Goal: Transaction & Acquisition: Purchase product/service

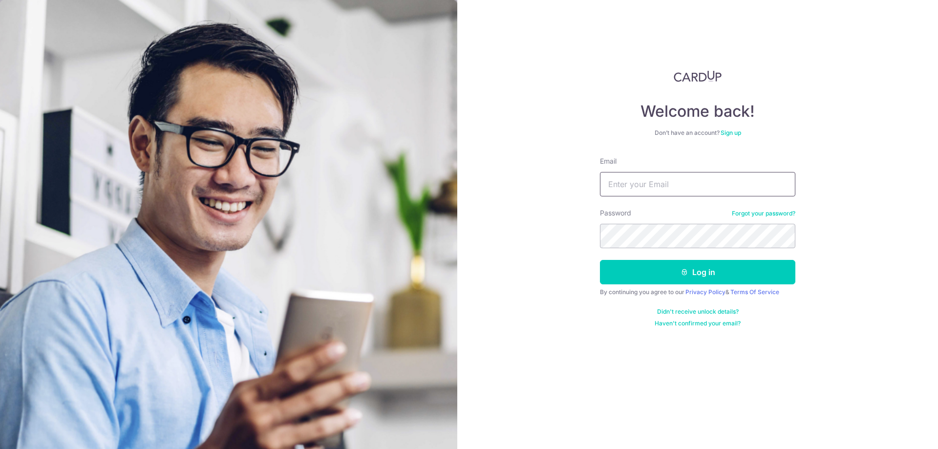
click at [729, 189] on input "Email" at bounding box center [697, 184] width 195 height 24
type input "goeatpop4corn@gmail.com"
click at [600, 260] on button "Log in" at bounding box center [697, 272] width 195 height 24
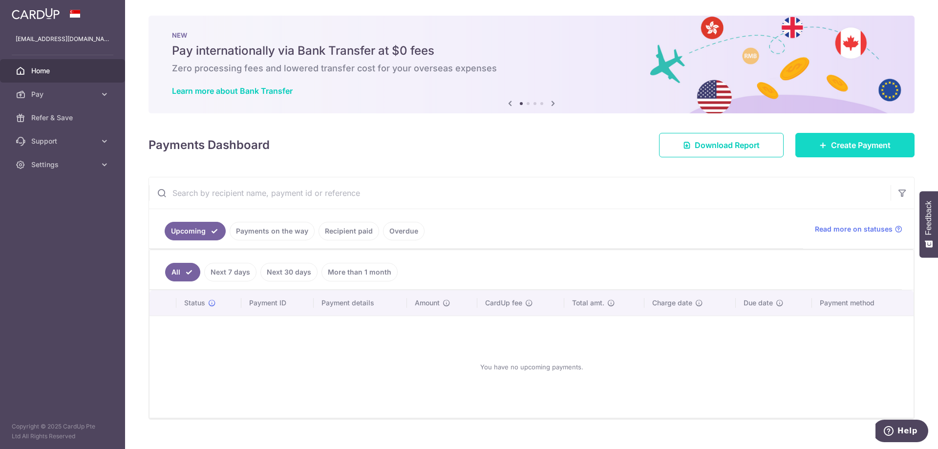
click at [835, 153] on link "Create Payment" at bounding box center [854, 145] width 119 height 24
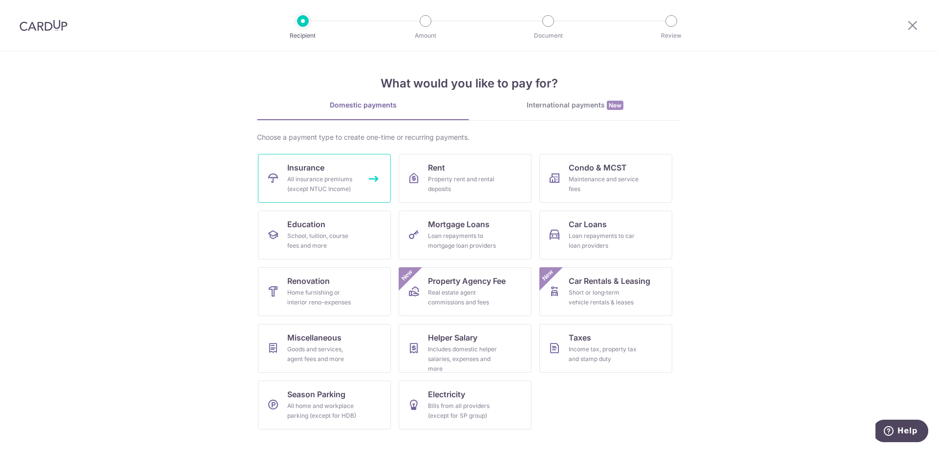
click at [324, 178] on div "All insurance premiums (except NTUC Income)" at bounding box center [322, 184] width 70 height 20
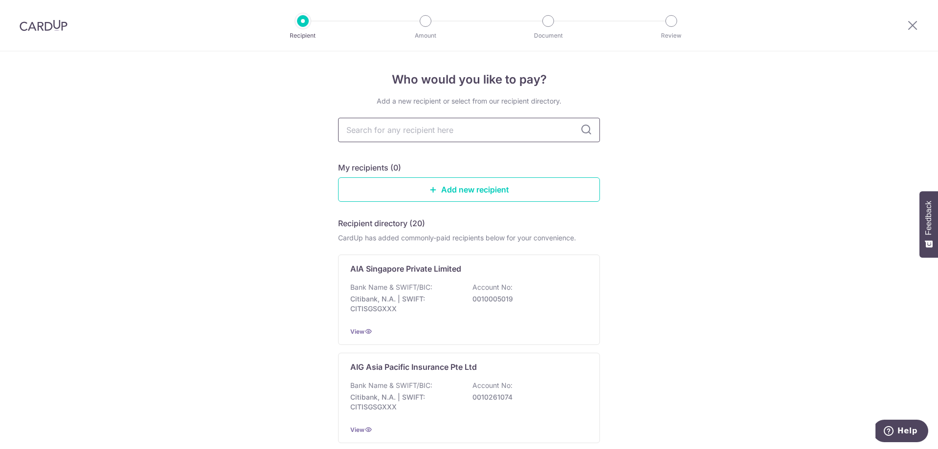
click at [509, 128] on input "text" at bounding box center [469, 130] width 262 height 24
click at [434, 290] on div "Bank Name & SWIFT/BIC: Citibank, N.A. | SWIFT: CITISGSGXXX Account No: 00100050…" at bounding box center [468, 300] width 237 height 36
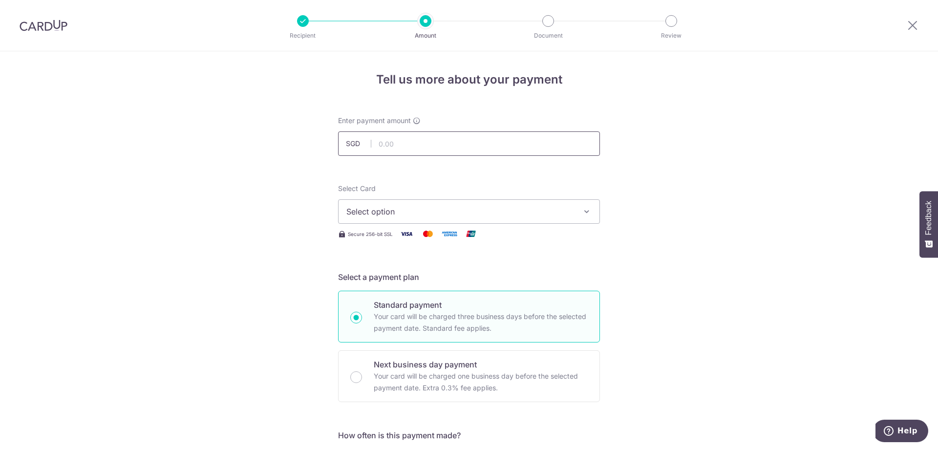
click at [461, 148] on input "text" at bounding box center [469, 143] width 262 height 24
click at [481, 206] on span "Select option" at bounding box center [460, 212] width 228 height 12
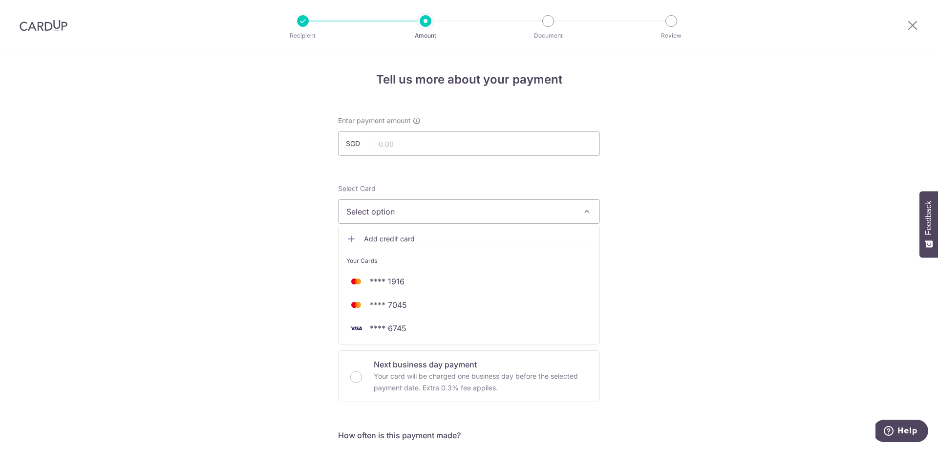
click at [465, 212] on span "Select option" at bounding box center [460, 212] width 228 height 12
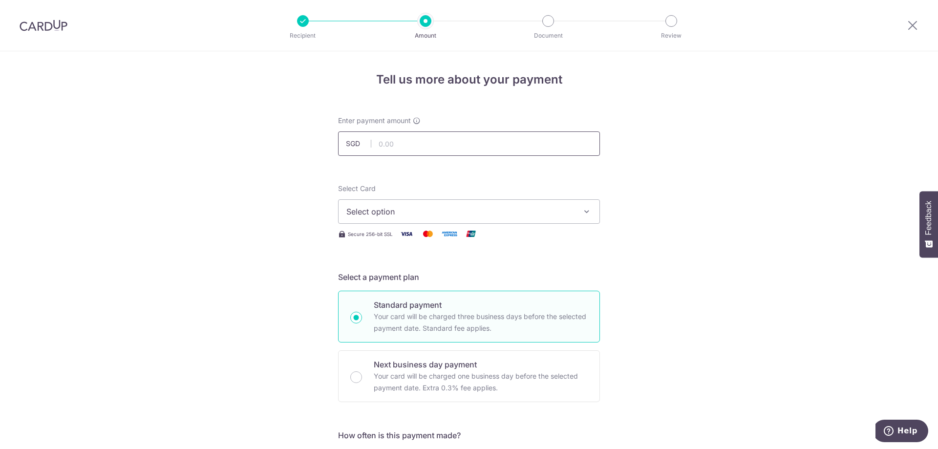
click at [462, 145] on input "text" at bounding box center [469, 143] width 262 height 24
type input "1,200.00"
click at [443, 215] on span "Select option" at bounding box center [460, 212] width 228 height 12
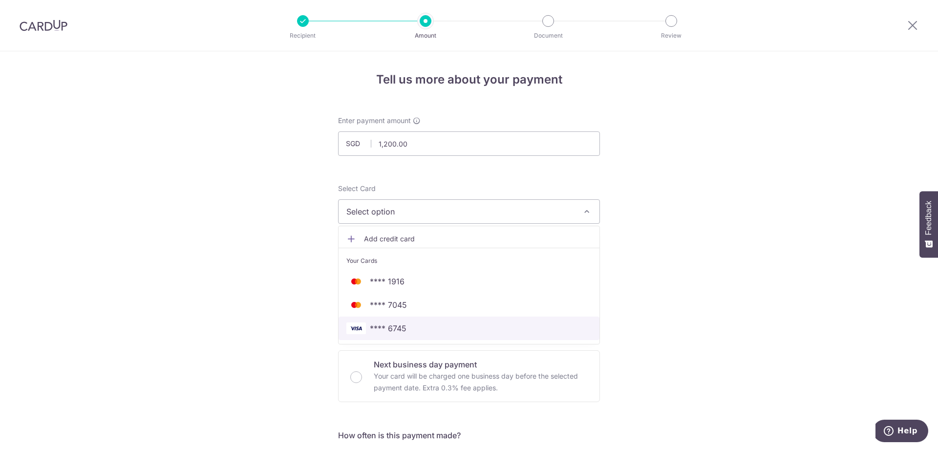
click at [423, 329] on span "**** 6745" at bounding box center [468, 328] width 245 height 12
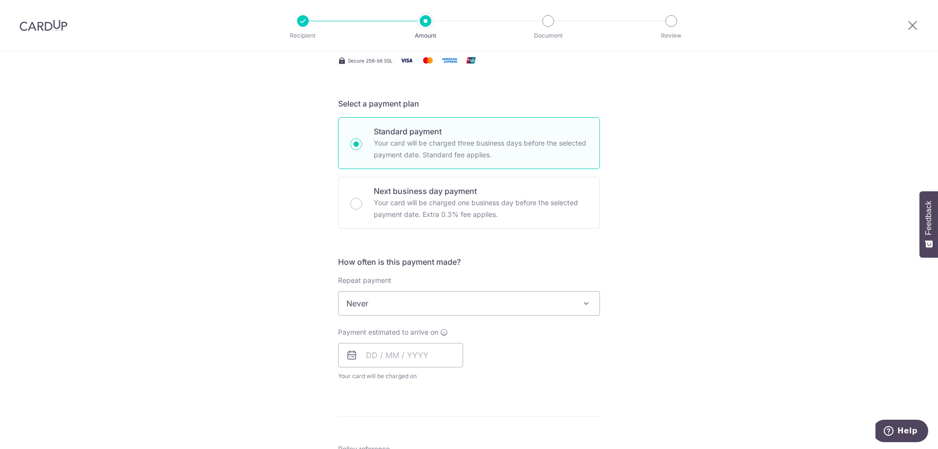
scroll to position [195, 0]
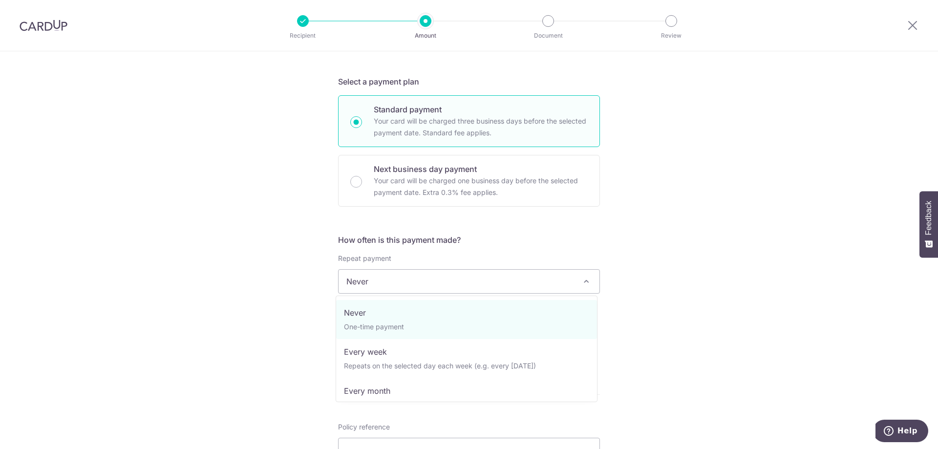
click at [493, 288] on span "Never" at bounding box center [468, 281] width 261 height 23
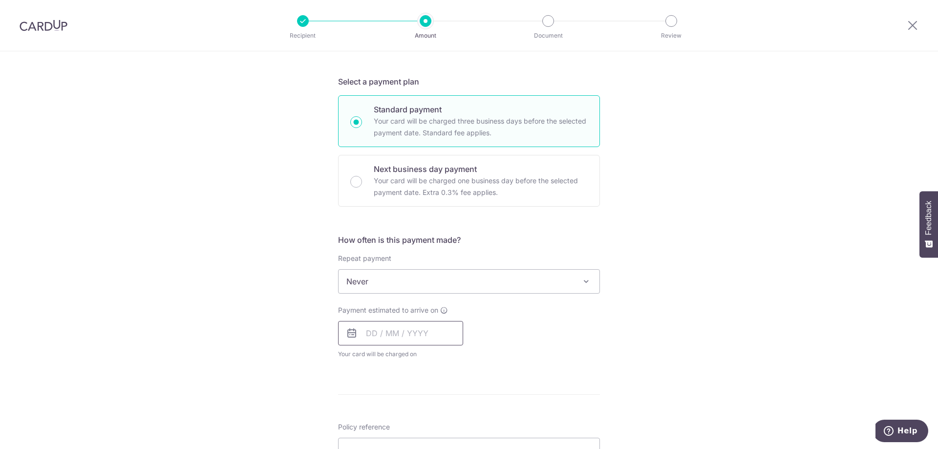
click at [435, 335] on input "text" at bounding box center [400, 333] width 125 height 24
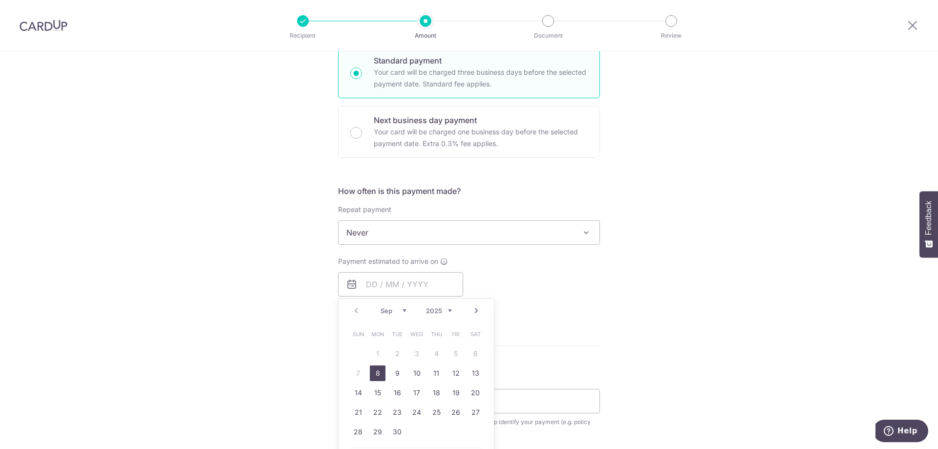
click at [378, 373] on link "8" at bounding box center [378, 373] width 16 height 16
type input "08/09/2025"
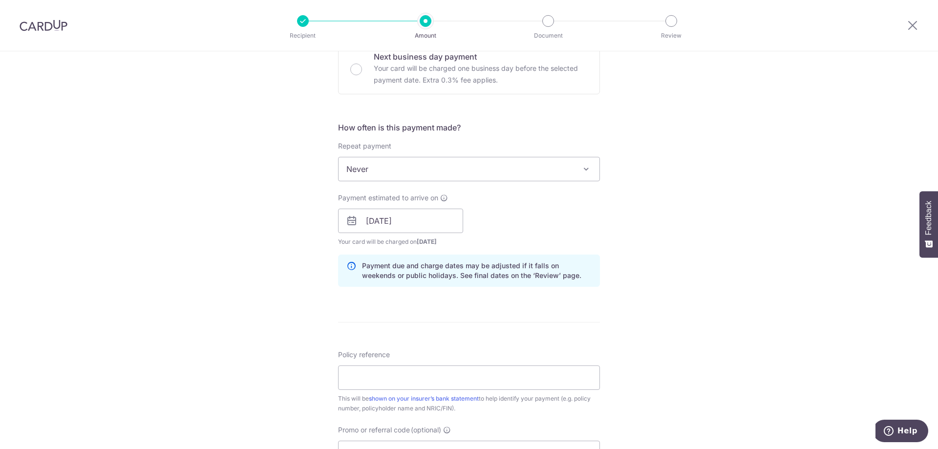
scroll to position [342, 0]
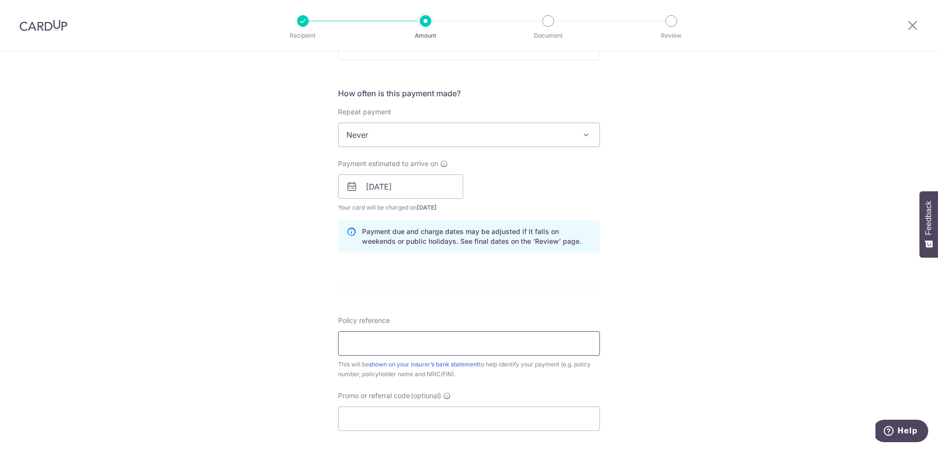
click at [490, 348] on input "Policy reference" at bounding box center [469, 343] width 262 height 24
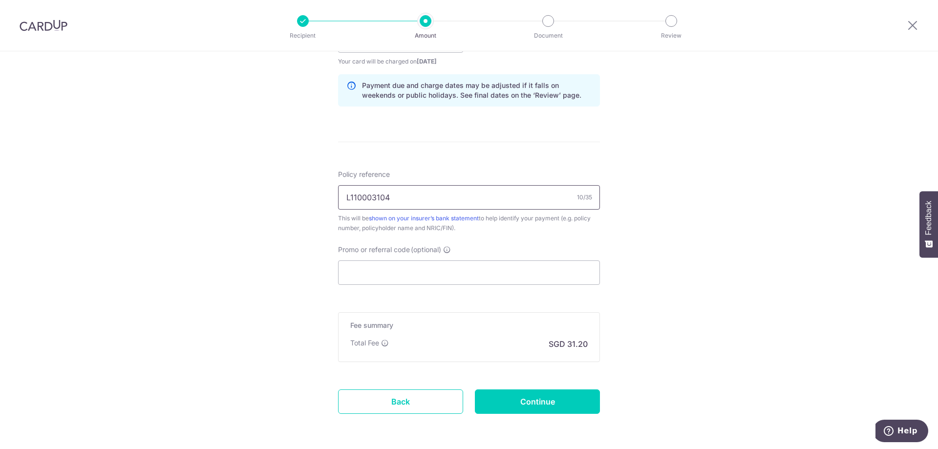
scroll to position [488, 0]
type input "L110003104"
click at [524, 274] on input "Promo or referral code (optional)" at bounding box center [469, 272] width 262 height 24
paste input "OFF225"
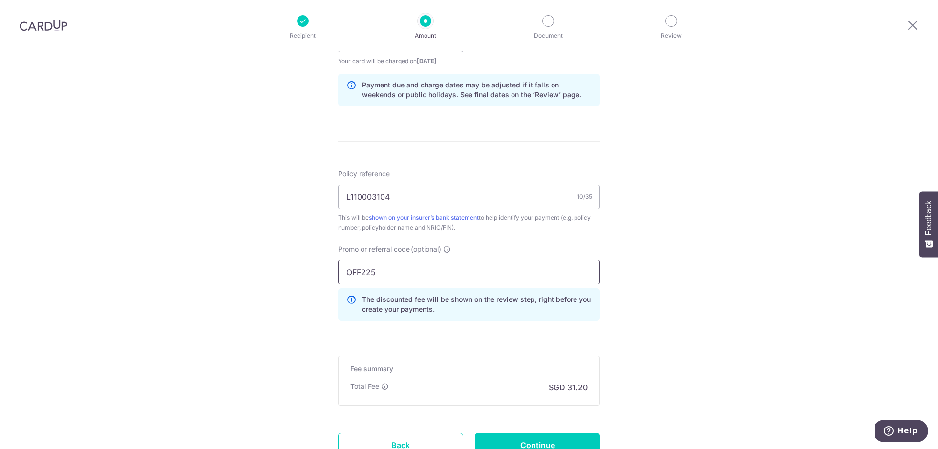
type input "OFF225"
click at [706, 267] on div "Tell us more about your payment Enter payment amount SGD 1,200.00 1200.00 Selec…" at bounding box center [469, 46] width 938 height 967
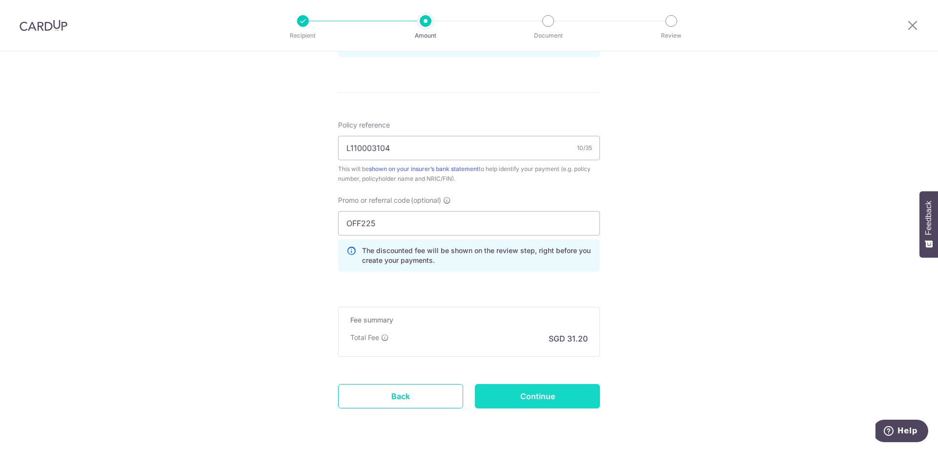
click at [488, 395] on input "Continue" at bounding box center [537, 396] width 125 height 24
type input "Create Schedule"
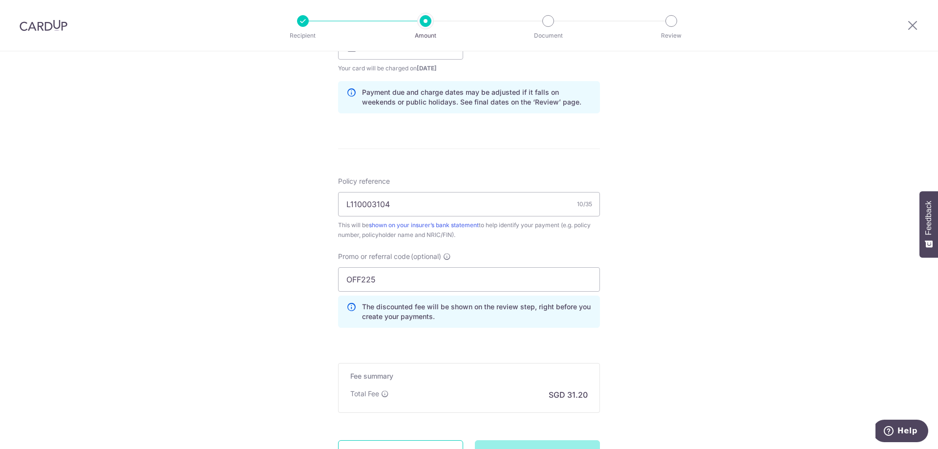
scroll to position [391, 0]
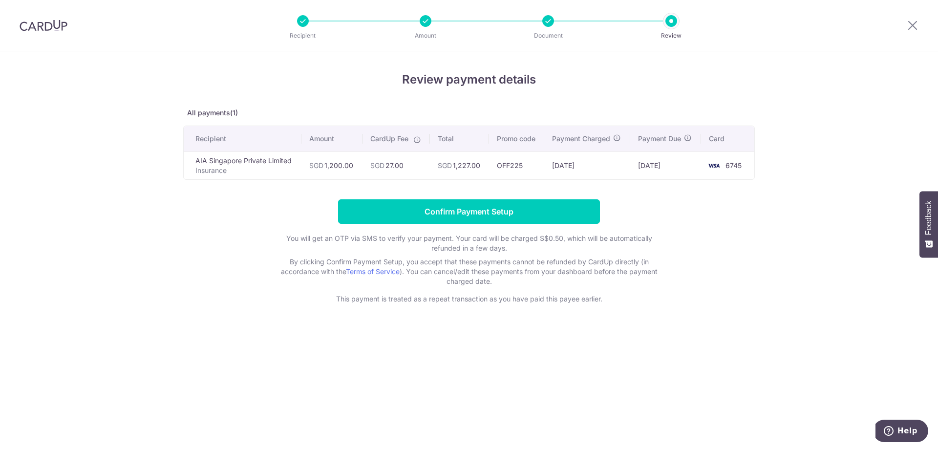
click at [550, 22] on div at bounding box center [548, 21] width 12 height 12
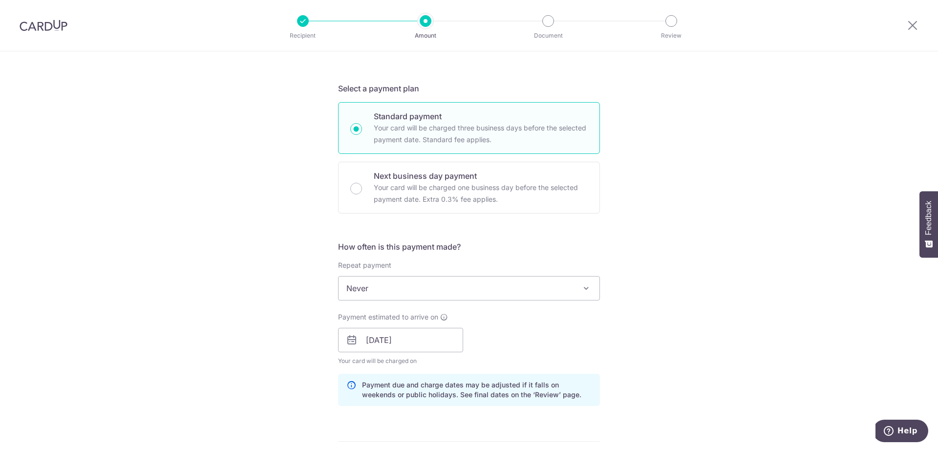
scroll to position [391, 0]
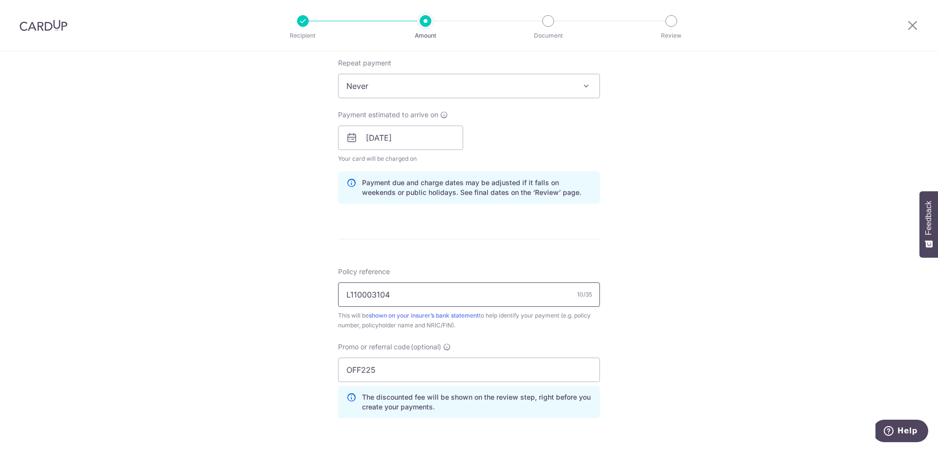
click at [399, 296] on input "L110003104" at bounding box center [469, 294] width 262 height 24
click at [370, 293] on input "L110003104" at bounding box center [469, 294] width 262 height 24
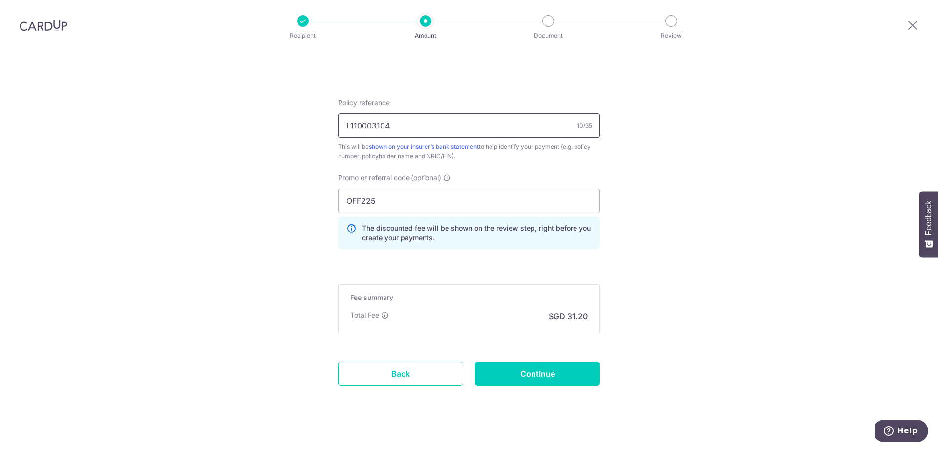
scroll to position [570, 0]
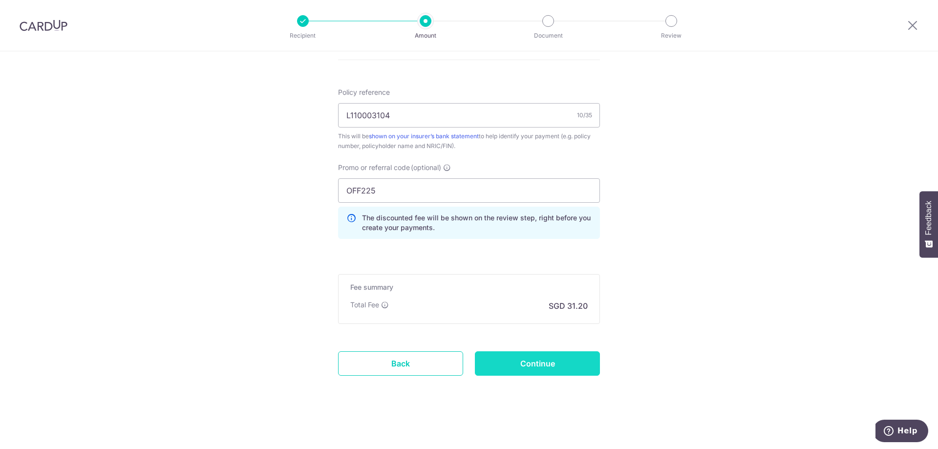
click at [515, 362] on input "Continue" at bounding box center [537, 363] width 125 height 24
type input "Update Schedule"
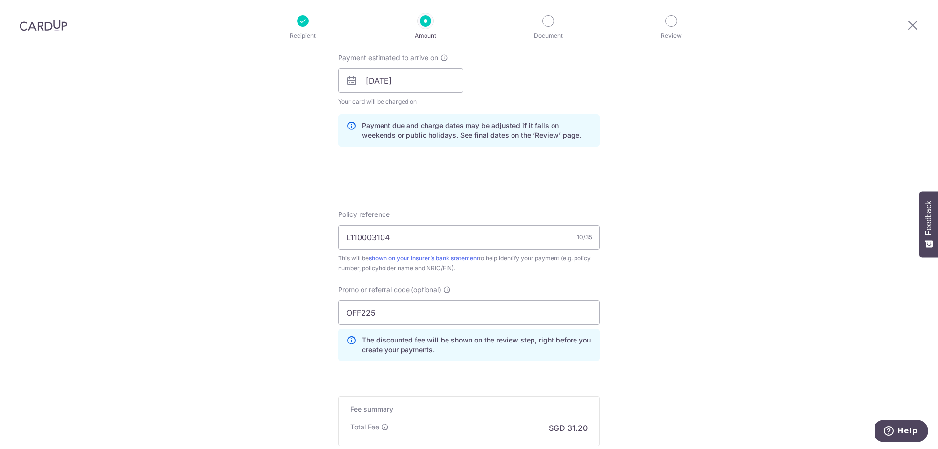
scroll to position [570, 0]
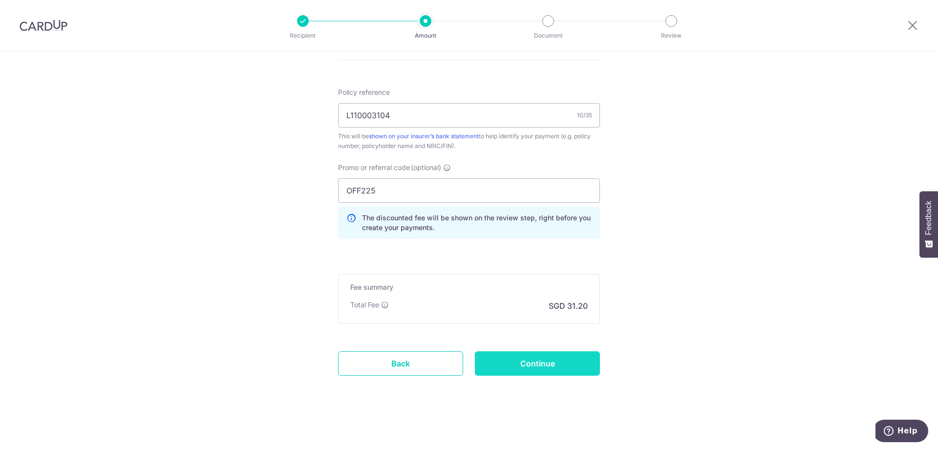
click at [535, 357] on input "Continue" at bounding box center [537, 363] width 125 height 24
type input "Update Schedule"
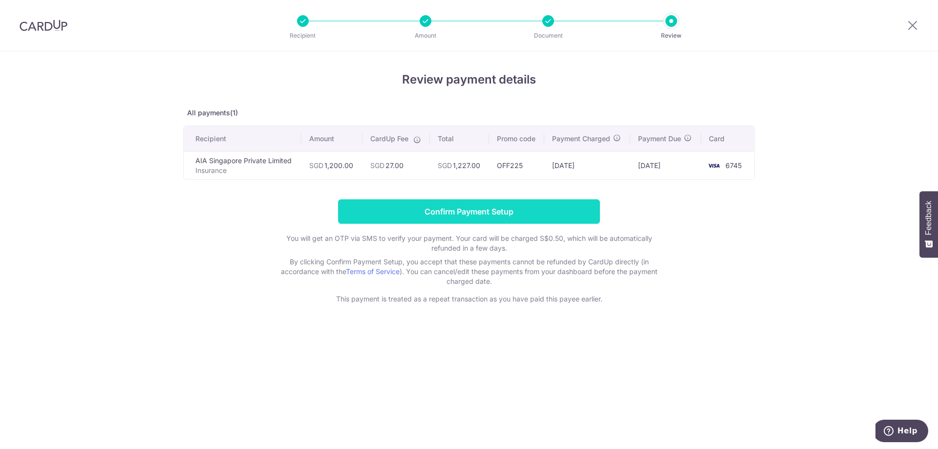
click at [520, 210] on input "Confirm Payment Setup" at bounding box center [469, 211] width 262 height 24
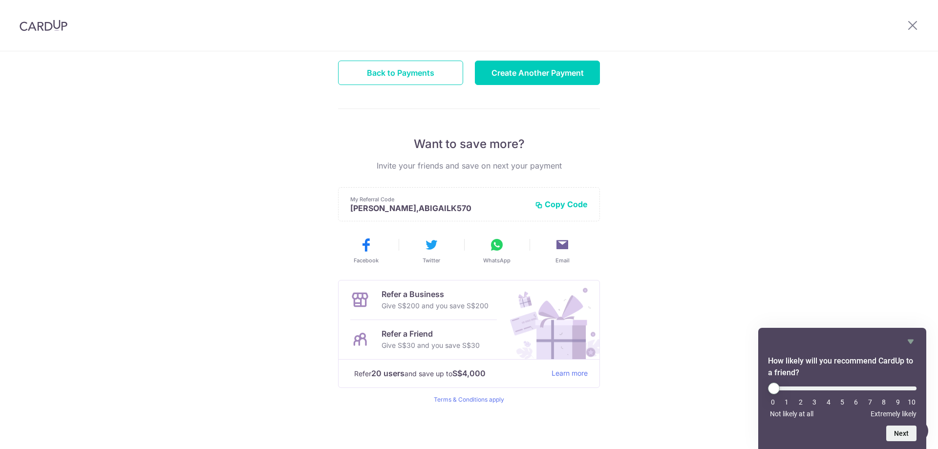
scroll to position [124, 0]
click at [910, 344] on icon "Hide survey" at bounding box center [910, 342] width 12 height 12
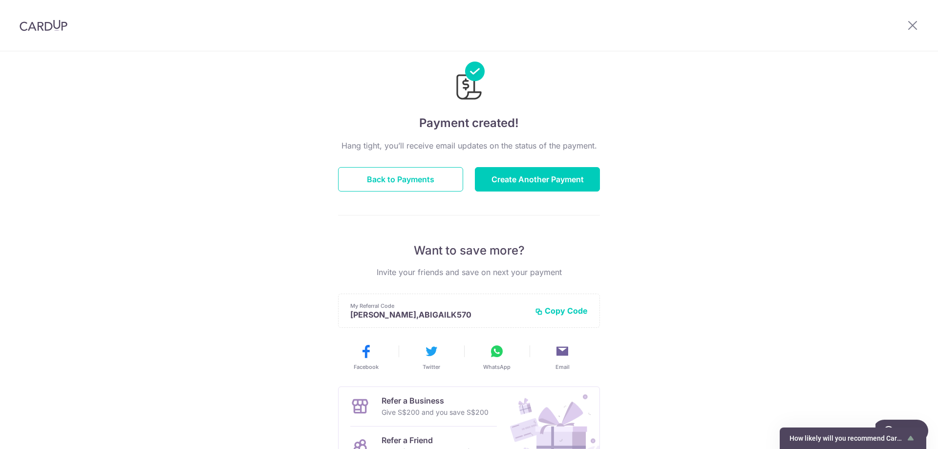
scroll to position [0, 0]
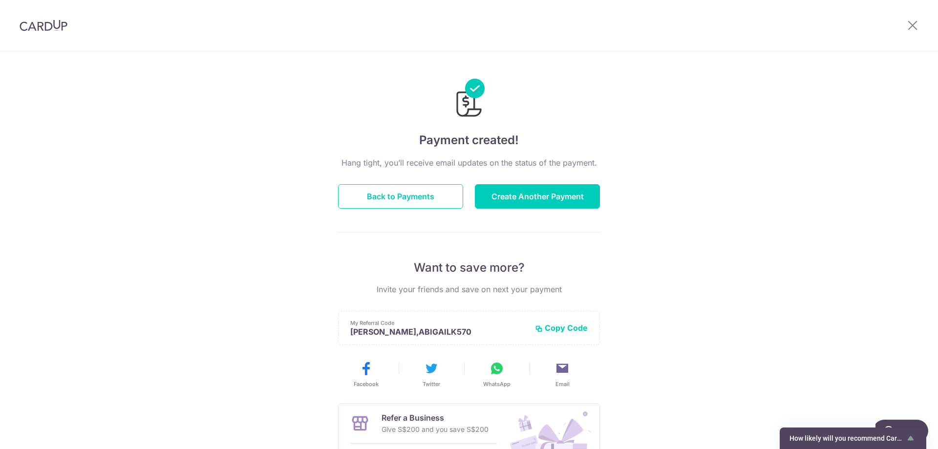
click at [332, 195] on div "Back to Payments" at bounding box center [400, 196] width 137 height 24
click at [338, 194] on button "Back to Payments" at bounding box center [400, 196] width 125 height 24
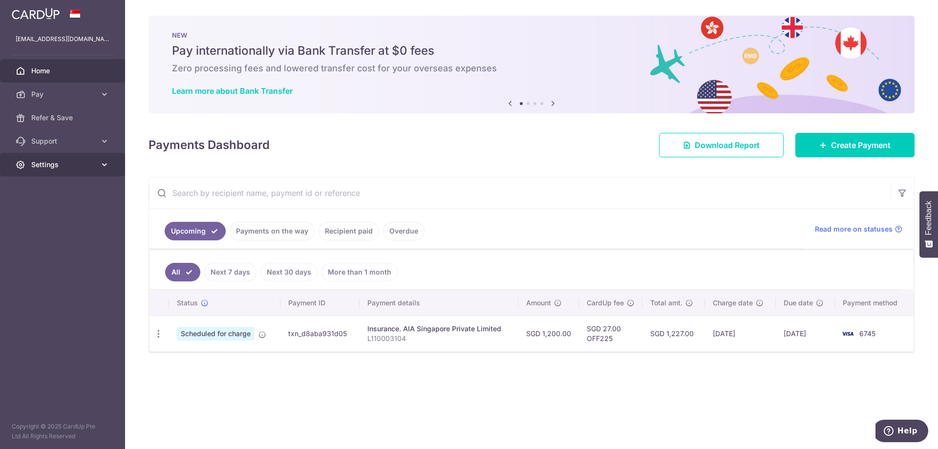
click at [52, 163] on span "Settings" at bounding box center [63, 165] width 64 height 10
click at [51, 218] on link "Logout" at bounding box center [62, 211] width 125 height 23
